Goal: Find specific page/section: Find specific page/section

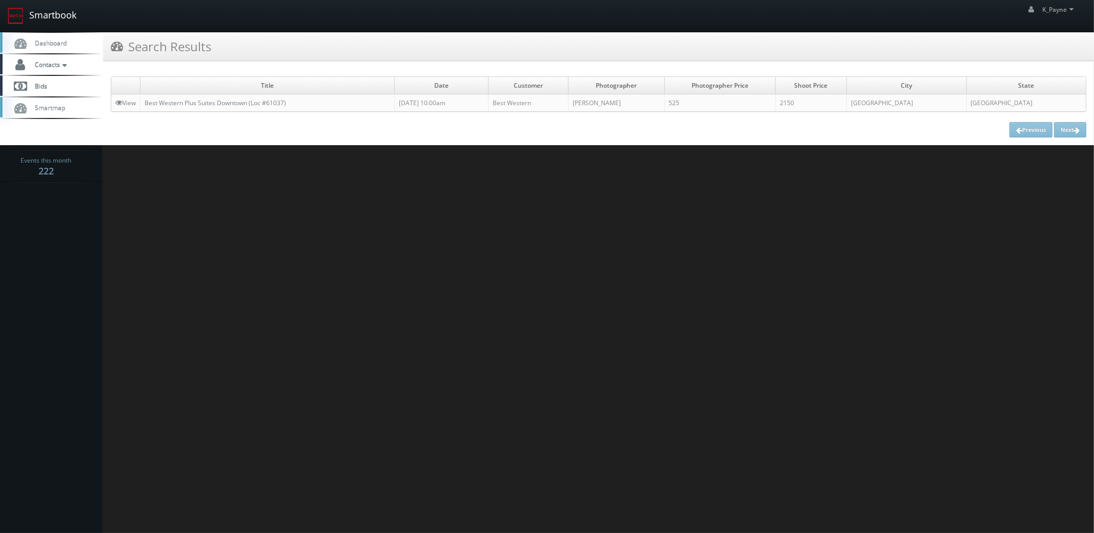
click at [46, 17] on link "Smartbook" at bounding box center [42, 16] width 84 height 32
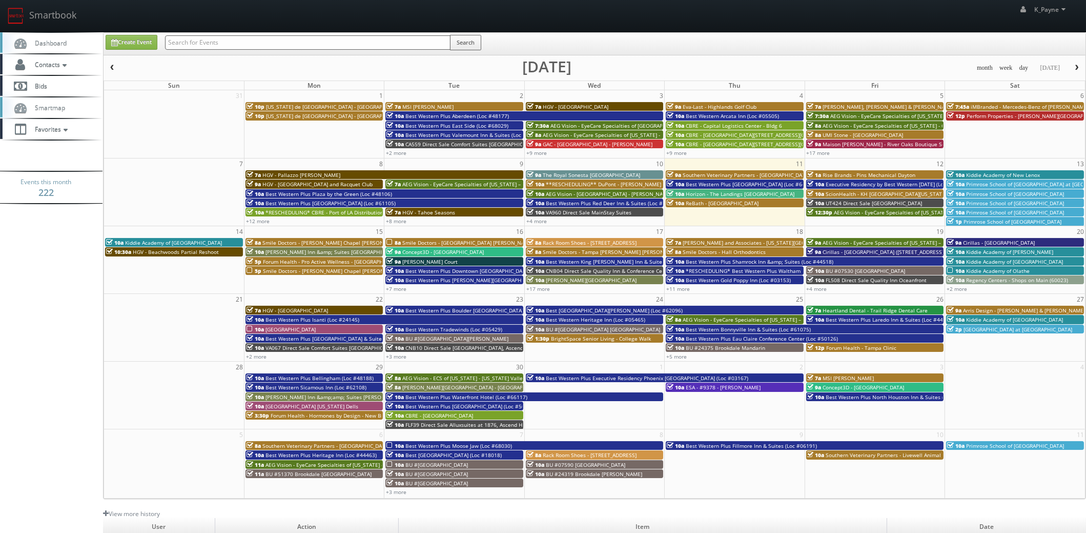
click at [249, 43] on input "text" at bounding box center [307, 42] width 285 height 14
type input "fairway inn"
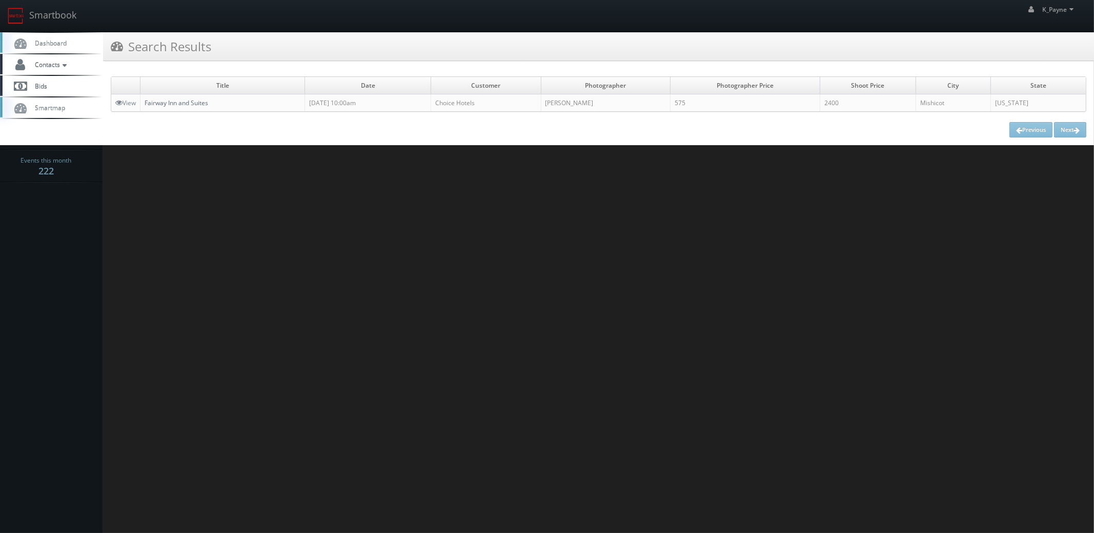
click at [190, 103] on link "Fairway Inn and Suites" at bounding box center [177, 102] width 64 height 9
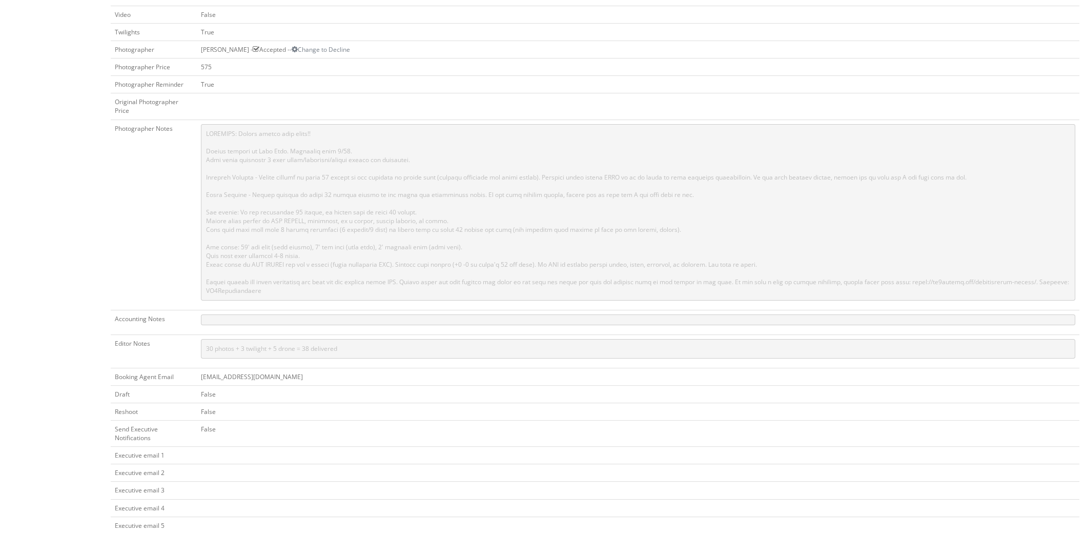
scroll to position [461, 0]
